Goal: Task Accomplishment & Management: Use online tool/utility

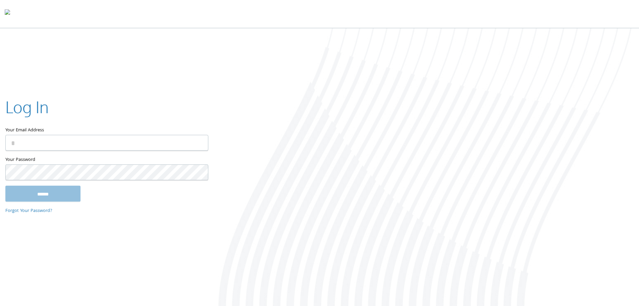
type input "**********"
click at [47, 195] on input "******" at bounding box center [42, 193] width 75 height 16
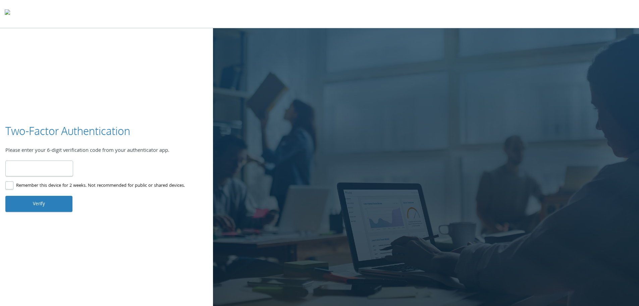
click at [36, 168] on input "number" at bounding box center [39, 168] width 68 height 16
type input "******"
